Goal: Task Accomplishment & Management: Use online tool/utility

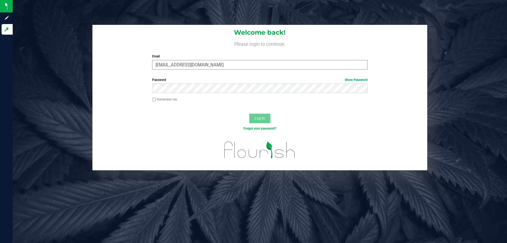
type input "[EMAIL_ADDRESS][DOMAIN_NAME]"
click at [250, 114] on button "Log In" at bounding box center [260, 119] width 21 height 10
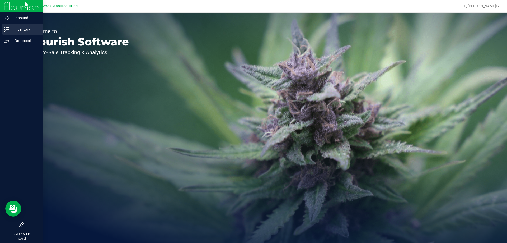
click at [24, 30] on p "Inventory" at bounding box center [25, 29] width 32 height 6
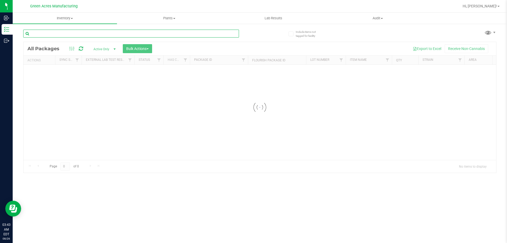
click at [97, 35] on input "text" at bounding box center [131, 34] width 216 height 8
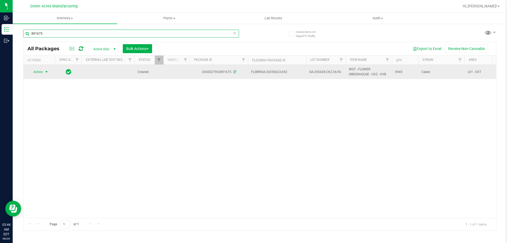
type input "891675"
click at [47, 71] on span "select" at bounding box center [46, 72] width 4 height 4
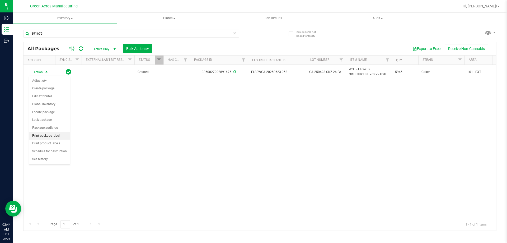
click at [47, 136] on li "Print package label" at bounding box center [49, 136] width 41 height 8
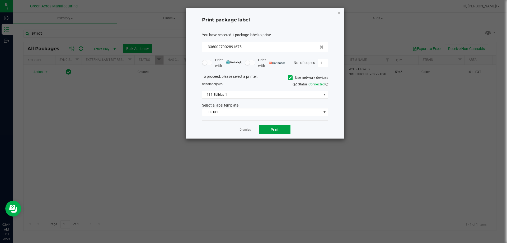
click at [274, 133] on button "Print" at bounding box center [275, 130] width 32 height 10
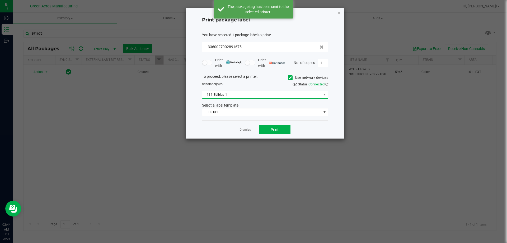
click at [315, 94] on span "114_Edibles_1" at bounding box center [261, 94] width 119 height 7
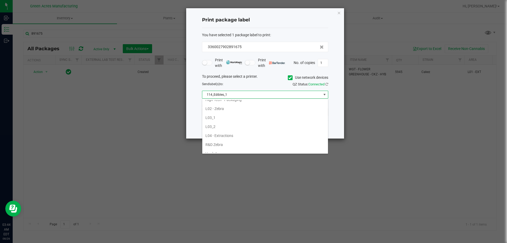
scroll to position [185, 0]
click at [228, 118] on li "L03_2" at bounding box center [265, 117] width 126 height 9
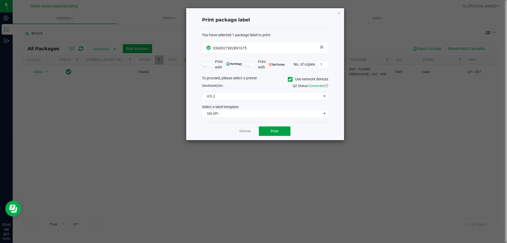
click at [273, 129] on span "Print" at bounding box center [275, 131] width 8 height 4
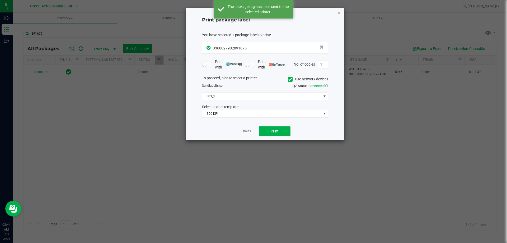
click at [242, 131] on link "Dismiss" at bounding box center [245, 131] width 11 height 4
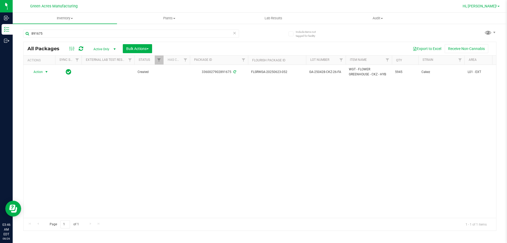
click at [496, 6] on span "Hi, [PERSON_NAME]!" at bounding box center [480, 6] width 34 height 4
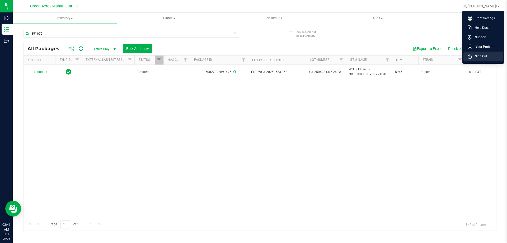
click at [486, 54] on span "Sign Out" at bounding box center [479, 56] width 15 height 5
